Goal: Navigation & Orientation: Find specific page/section

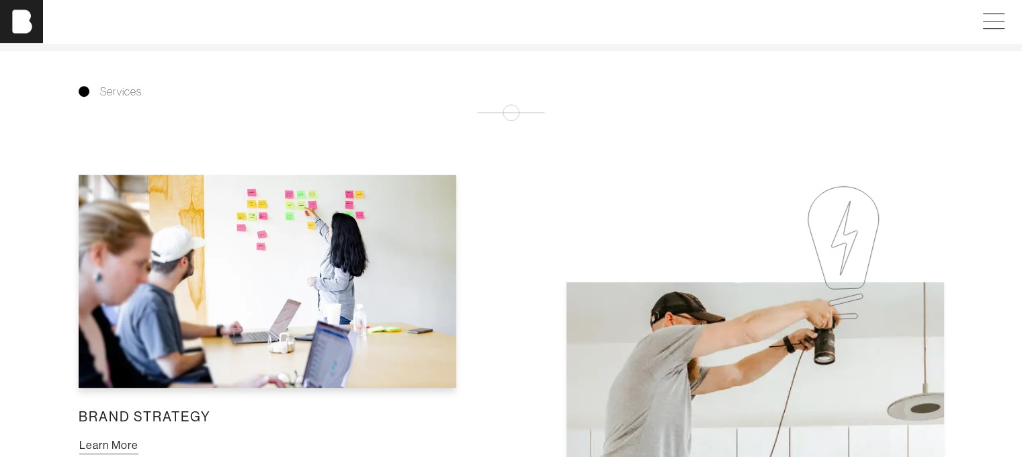
scroll to position [806, 0]
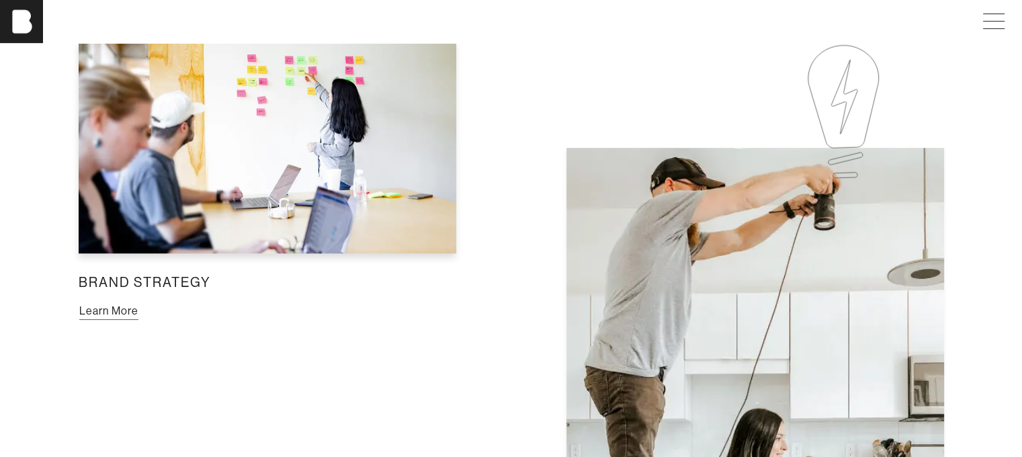
click at [124, 329] on div "Brand Strategy Learn More" at bounding box center [267, 180] width 399 height 301
click at [124, 320] on button "Learn More" at bounding box center [109, 310] width 60 height 17
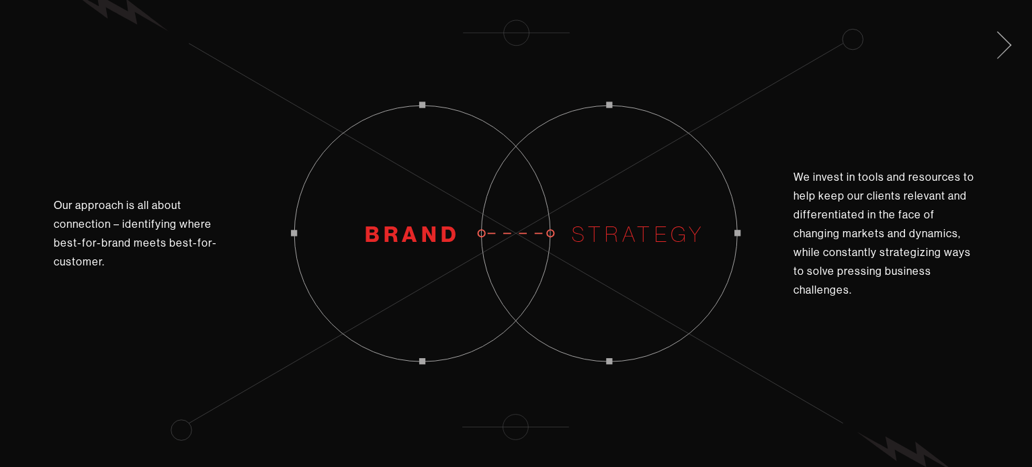
click at [1005, 45] on span at bounding box center [1002, 43] width 28 height 22
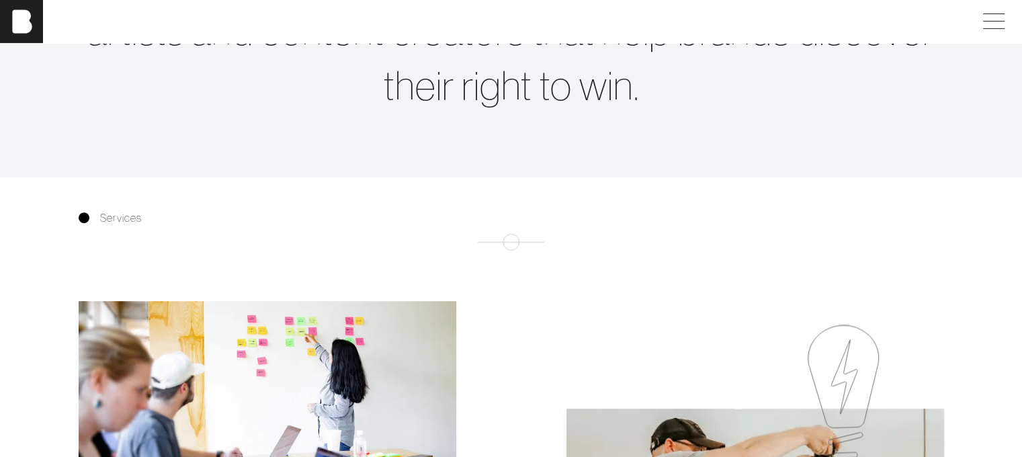
scroll to position [538, 0]
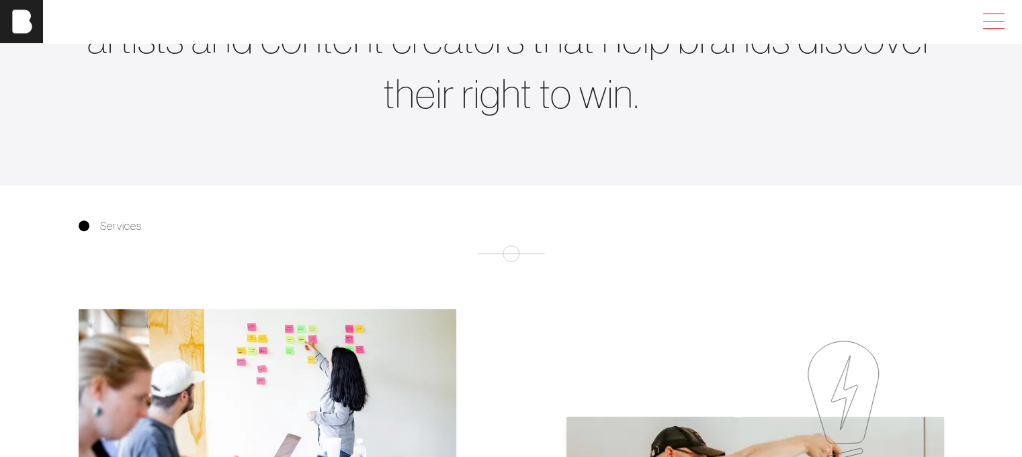
click at [1005, 21] on span at bounding box center [994, 21] width 22 height 1
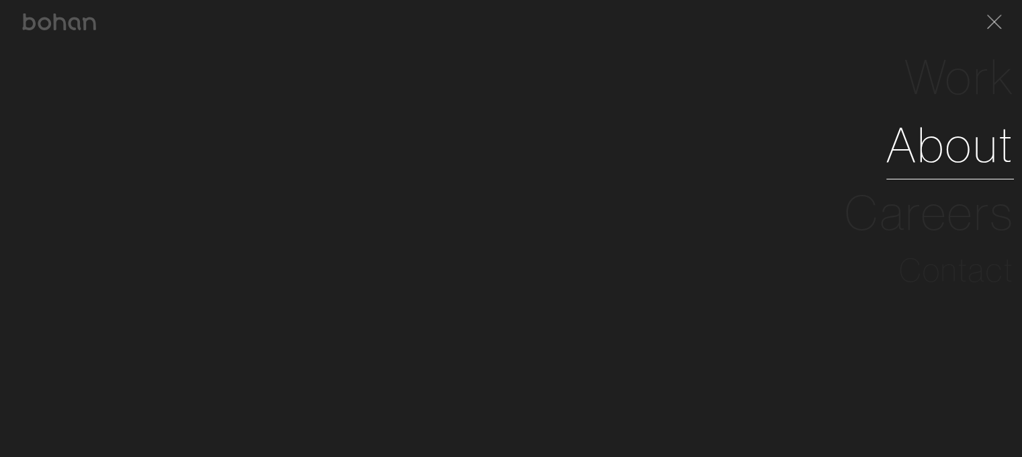
click at [980, 150] on link "About" at bounding box center [950, 145] width 128 height 68
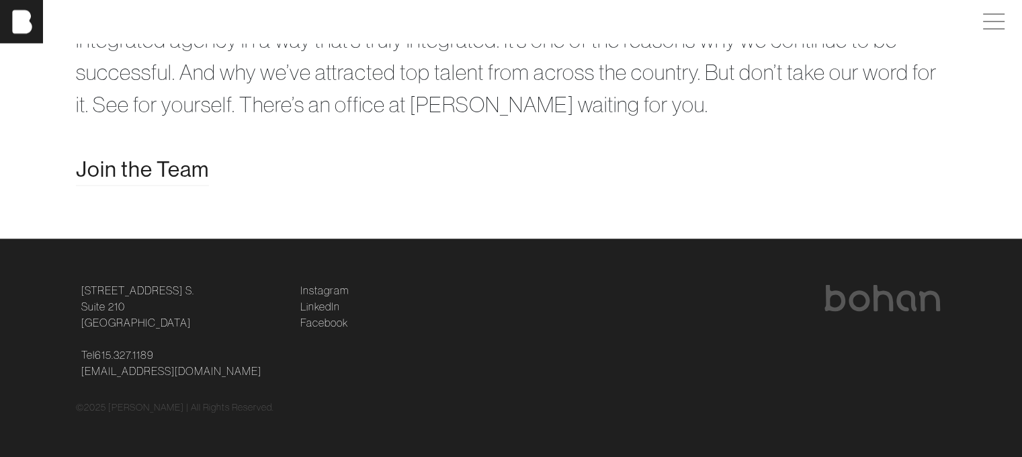
scroll to position [2782, 0]
click at [137, 170] on span "Join the Team" at bounding box center [142, 169] width 133 height 32
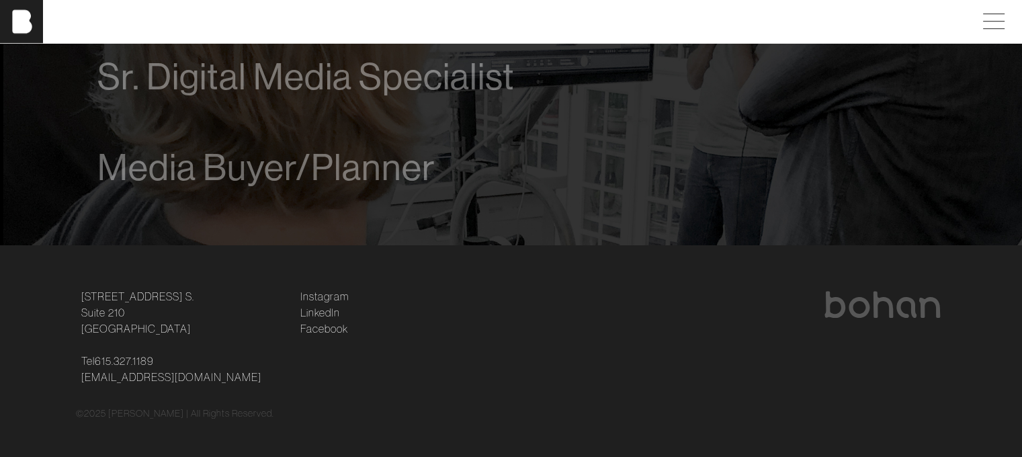
scroll to position [1095, 0]
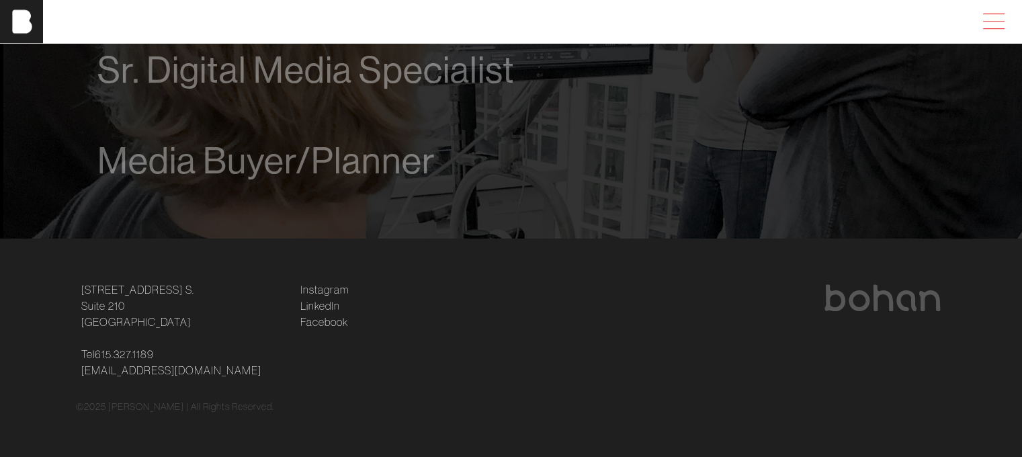
click at [997, 20] on span at bounding box center [991, 21] width 31 height 24
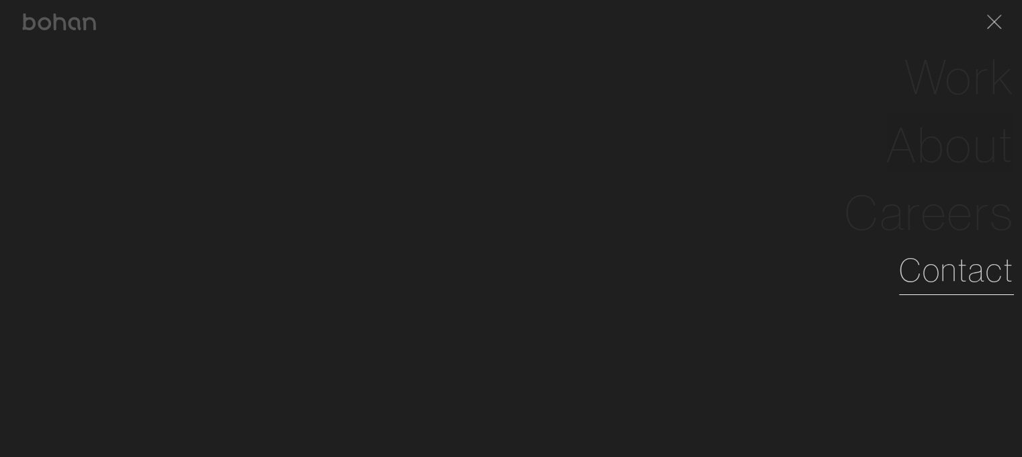
click at [952, 273] on link "Contact" at bounding box center [956, 270] width 115 height 48
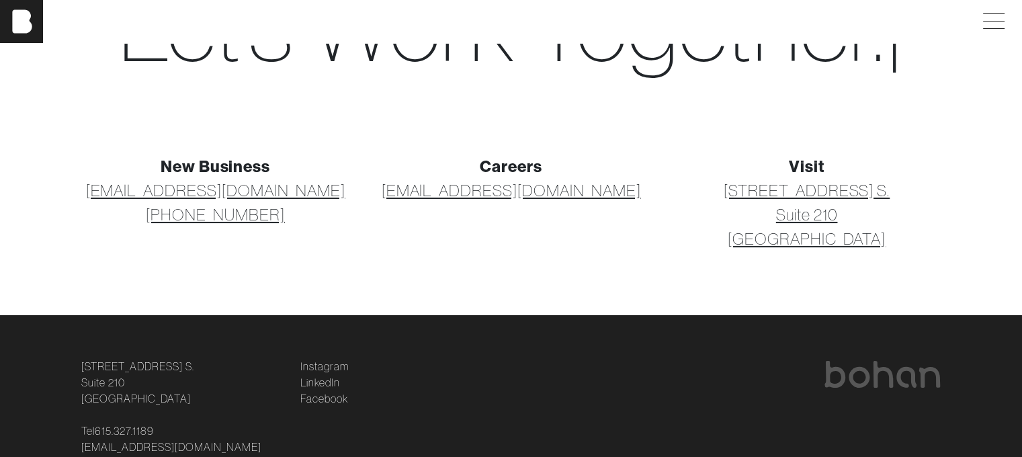
scroll to position [134, 0]
